Goal: Transaction & Acquisition: Subscribe to service/newsletter

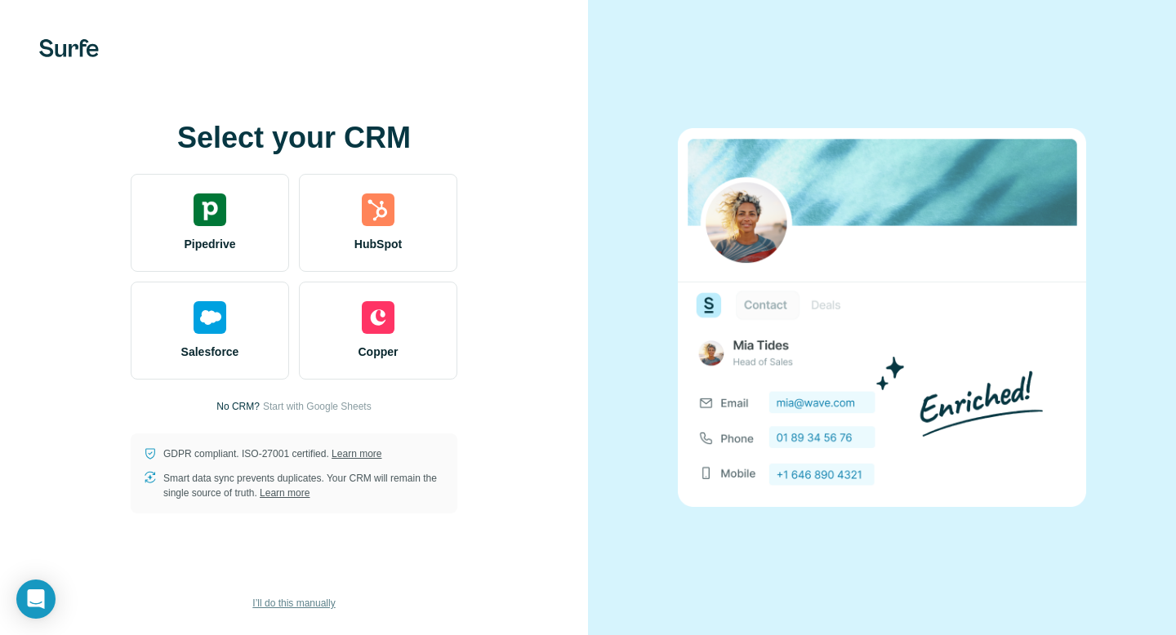
click at [300, 604] on span "I’ll do this manually" at bounding box center [293, 603] width 82 height 15
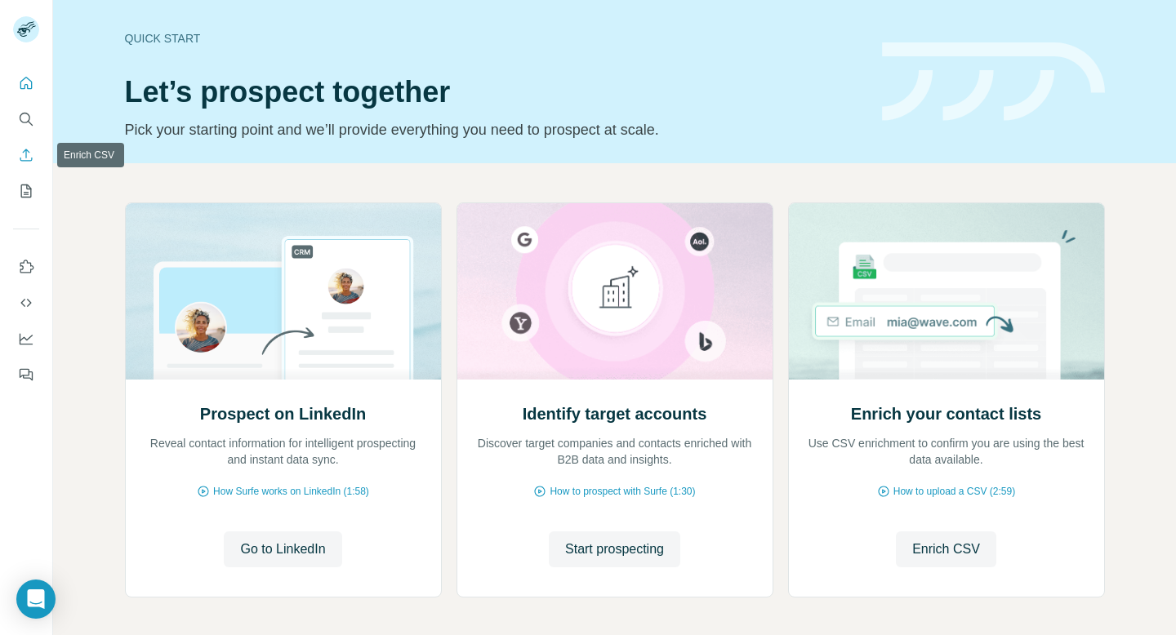
click at [28, 163] on button "Enrich CSV" at bounding box center [26, 154] width 26 height 29
